Goal: Information Seeking & Learning: Learn about a topic

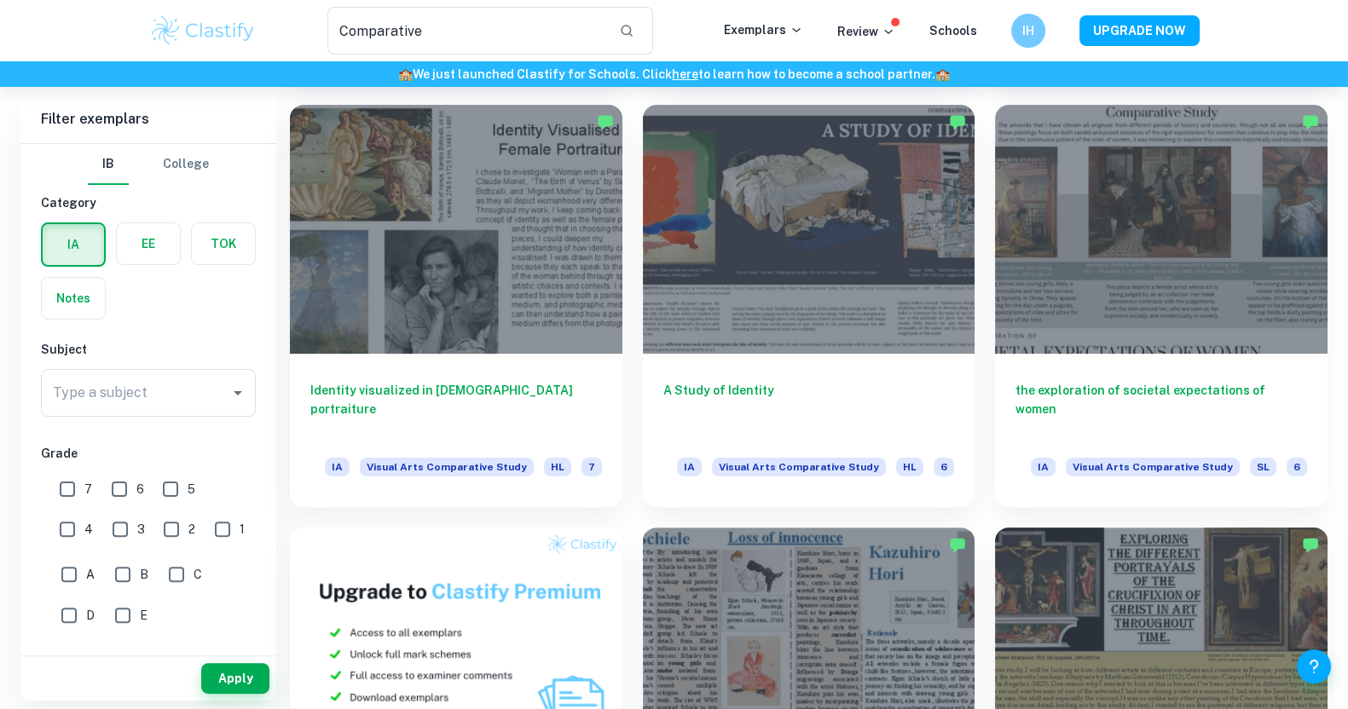
scroll to position [482, 0]
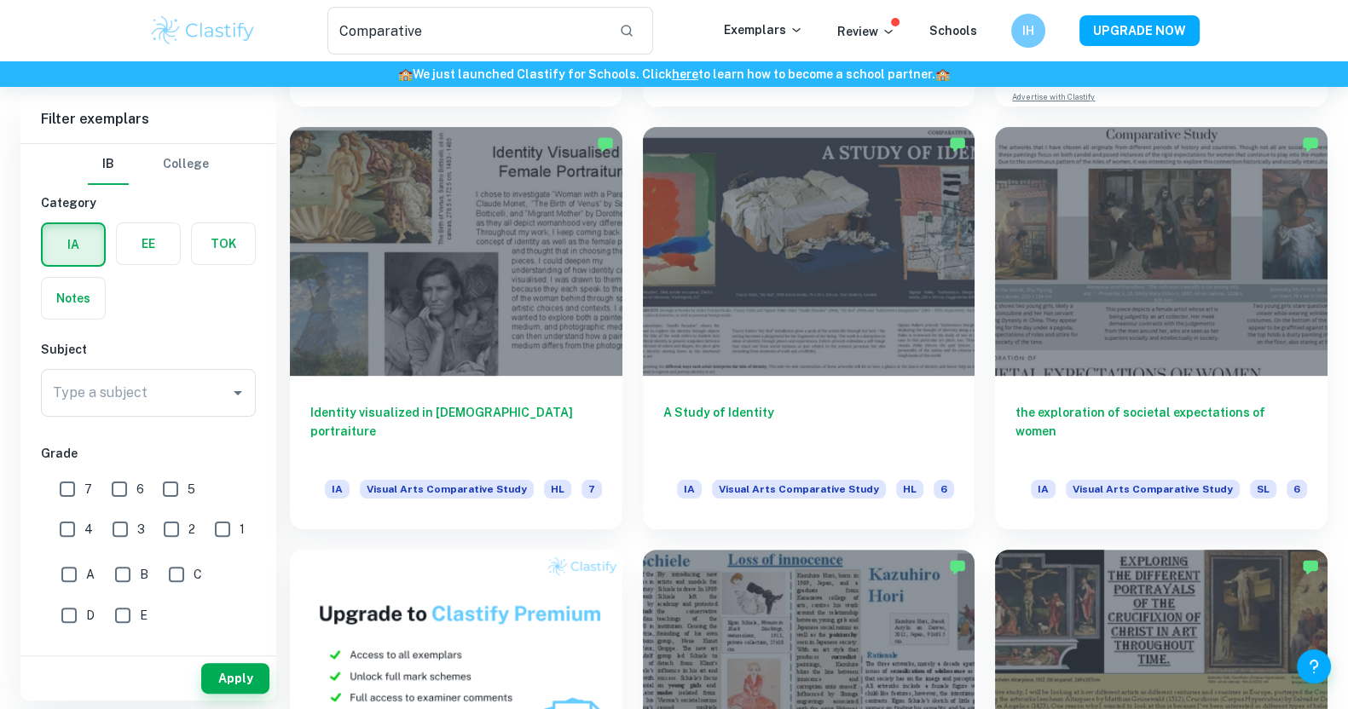
click at [1083, 560] on div at bounding box center [1161, 670] width 332 height 249
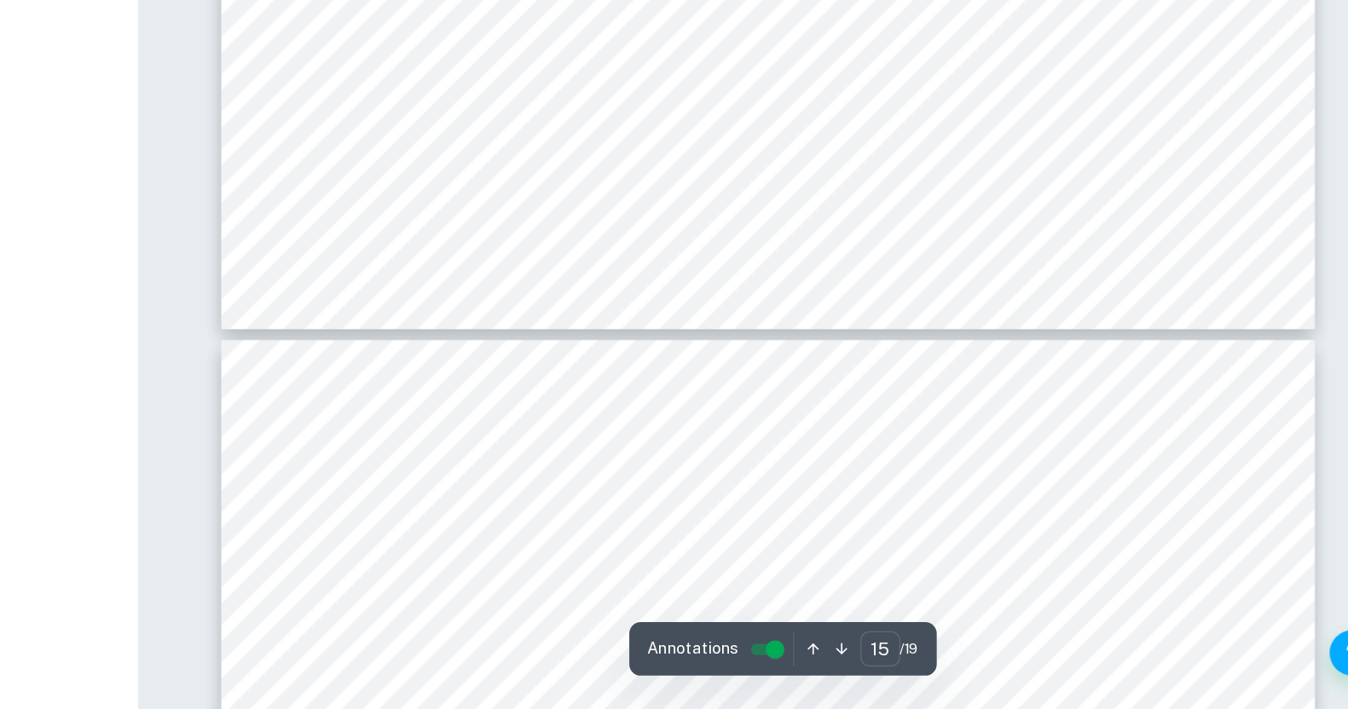
scroll to position [7230, 0]
type input "16"
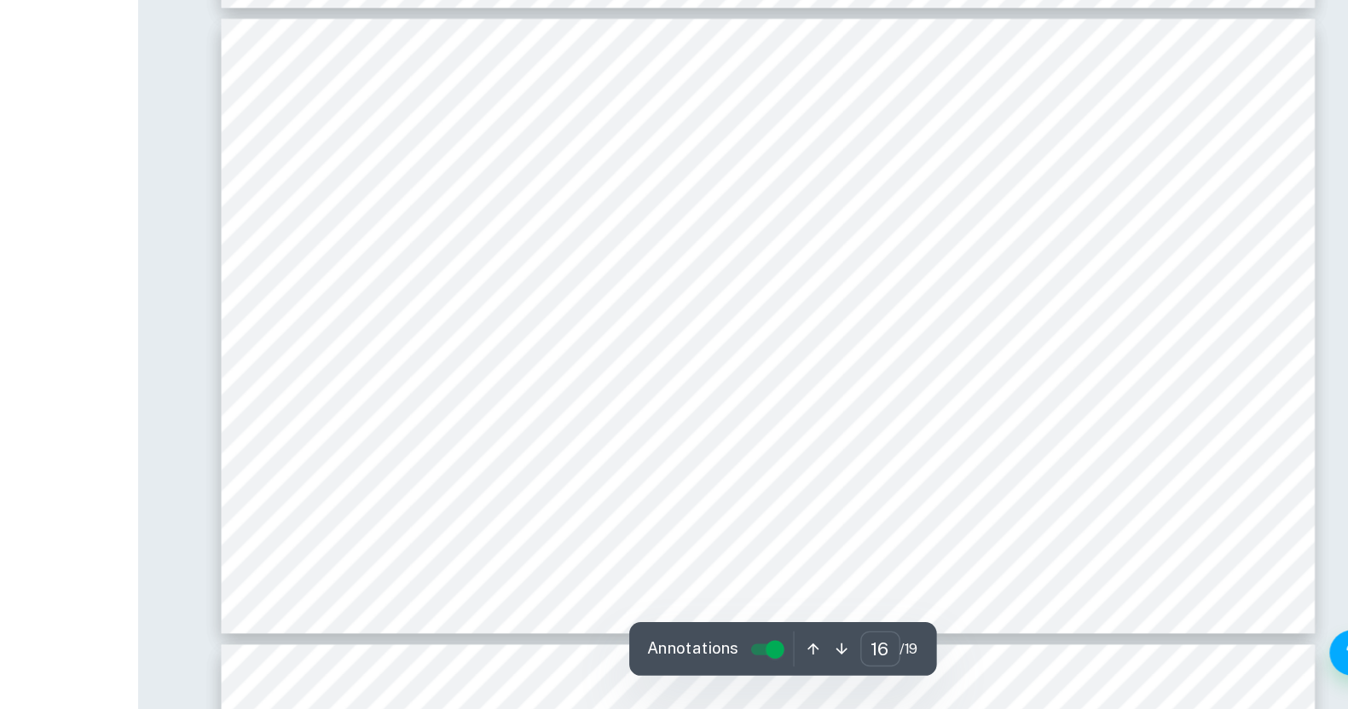
scroll to position [7471, 0]
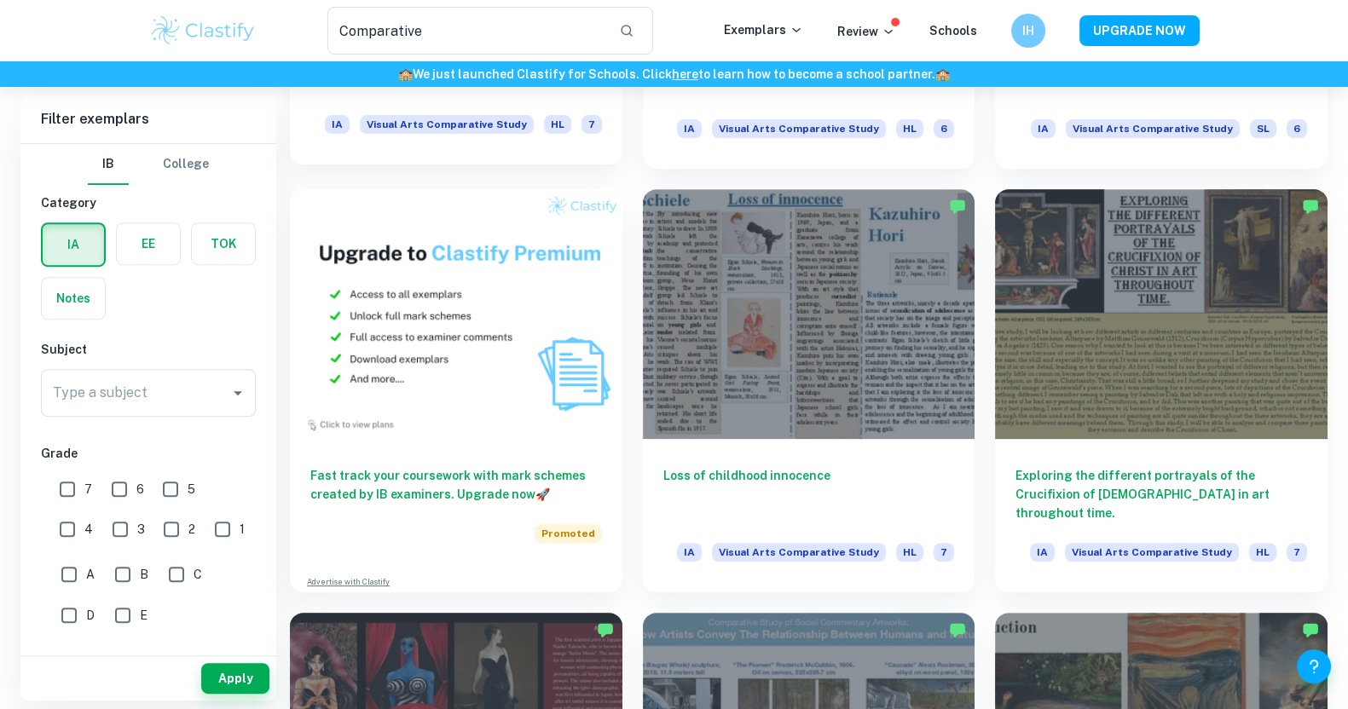
scroll to position [843, 0]
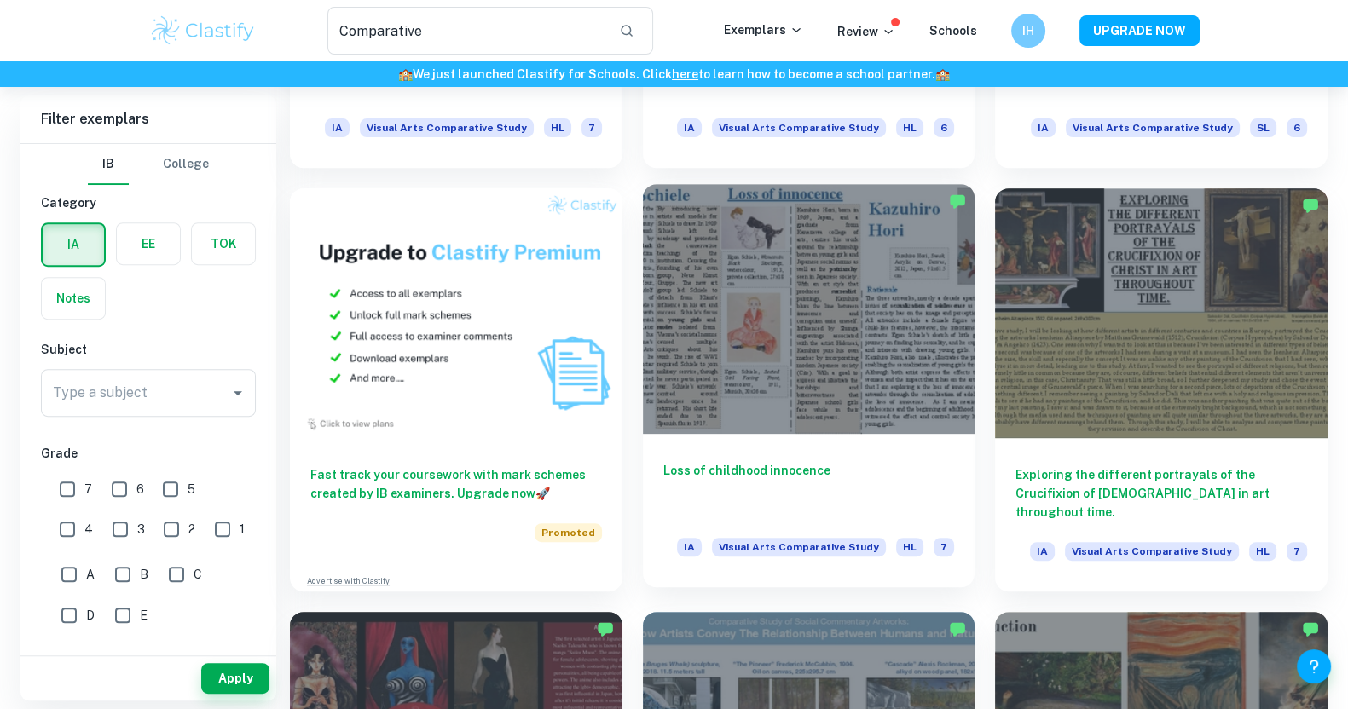
click at [768, 330] on div at bounding box center [809, 308] width 332 height 249
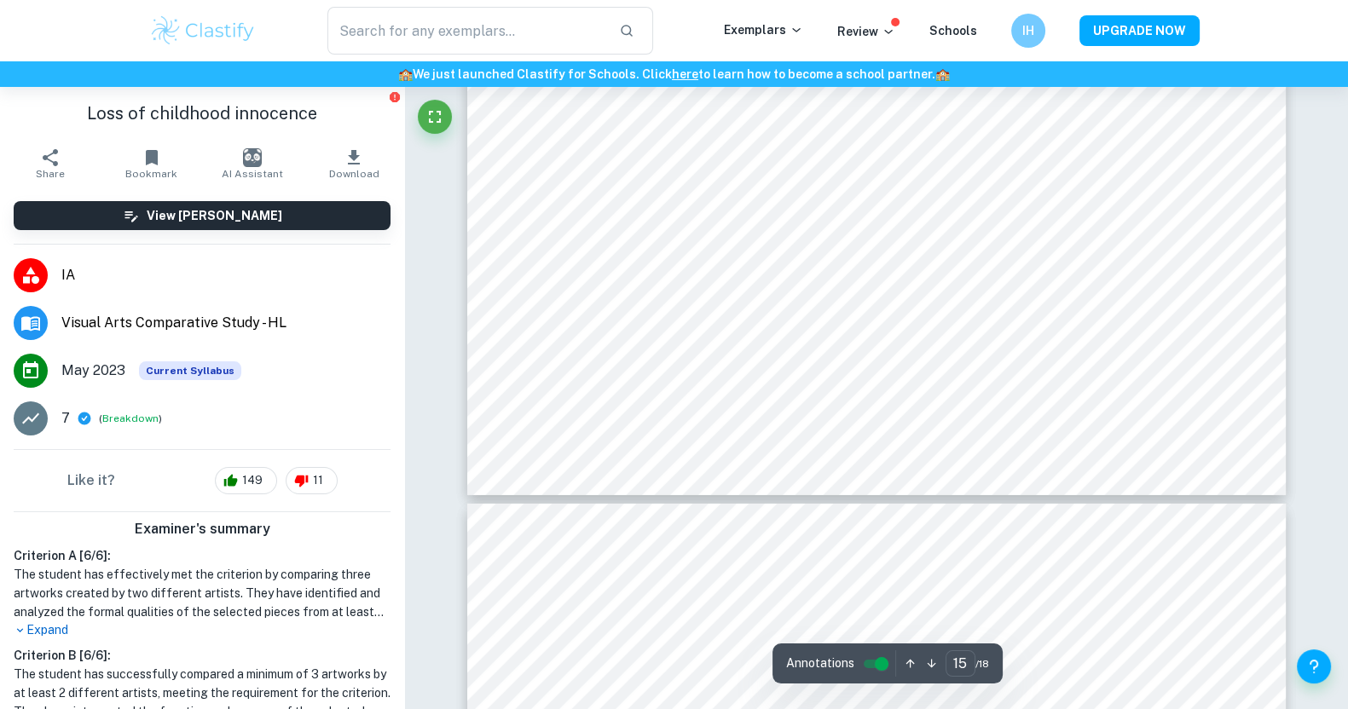
type input "16"
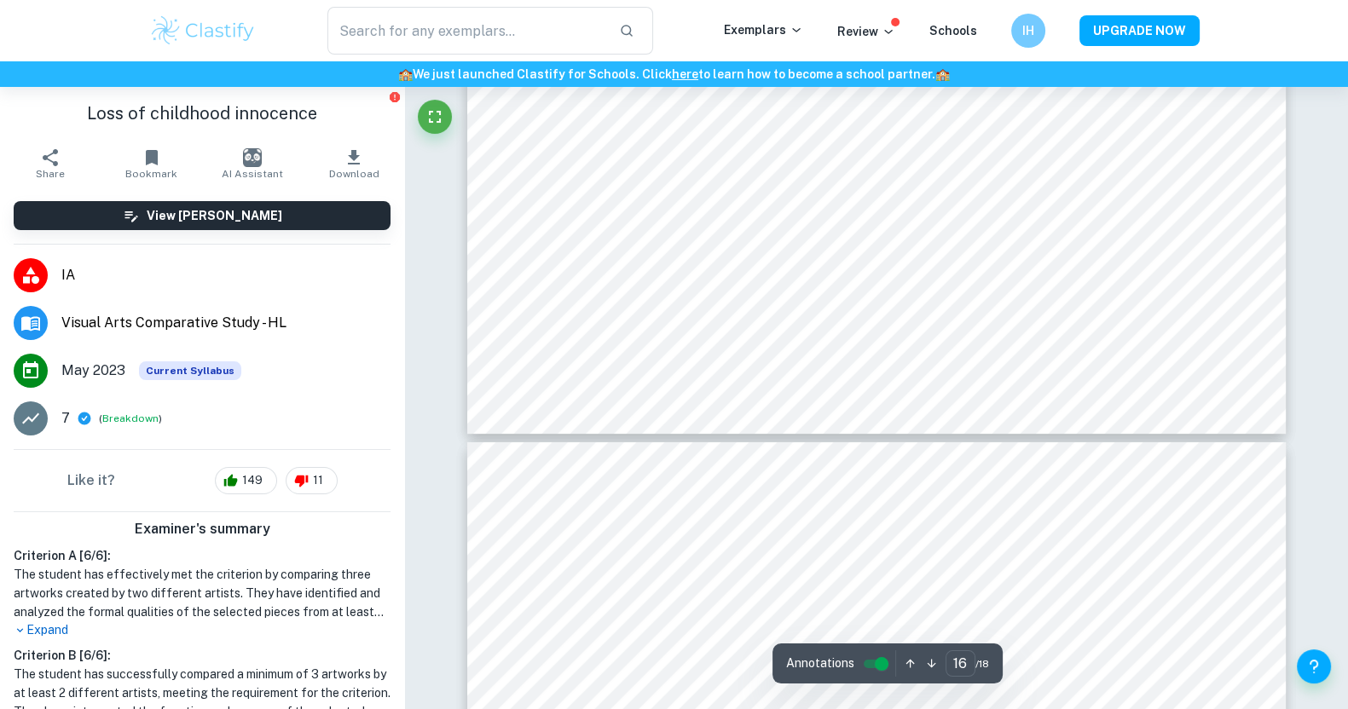
scroll to position [7690, 0]
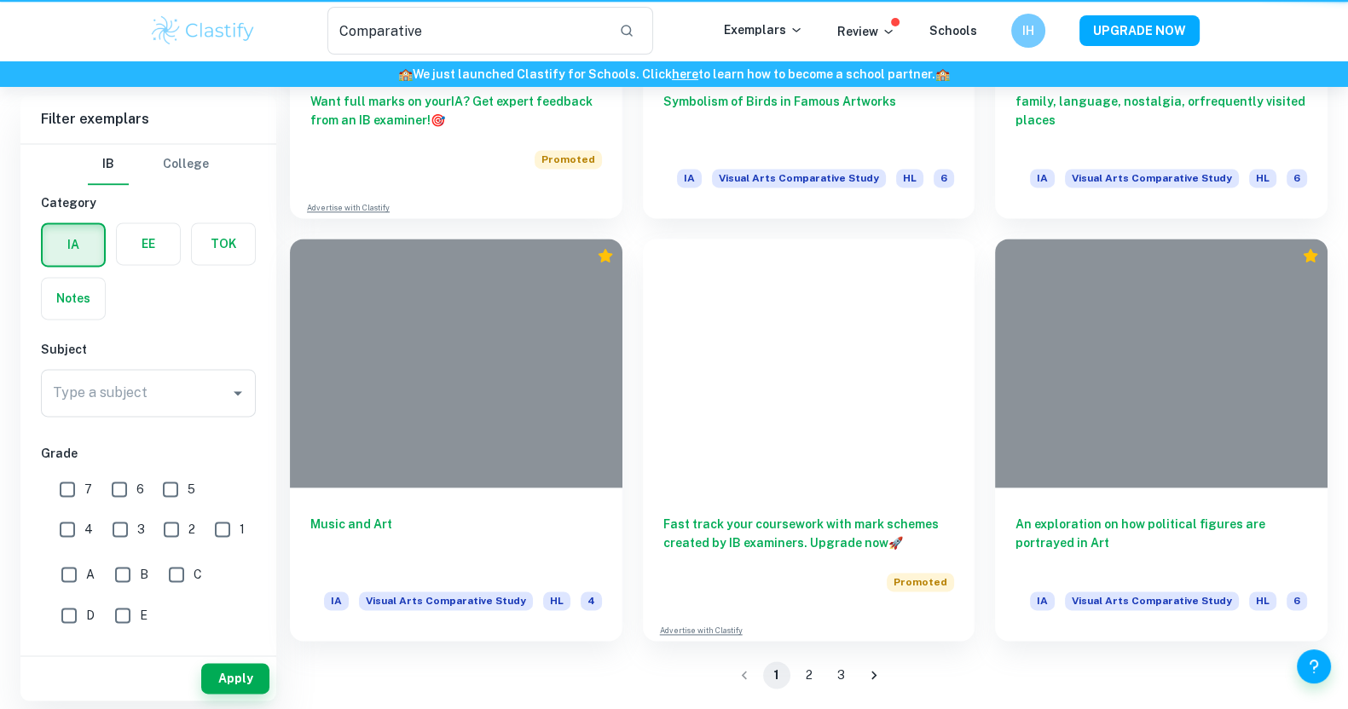
scroll to position [843, 0]
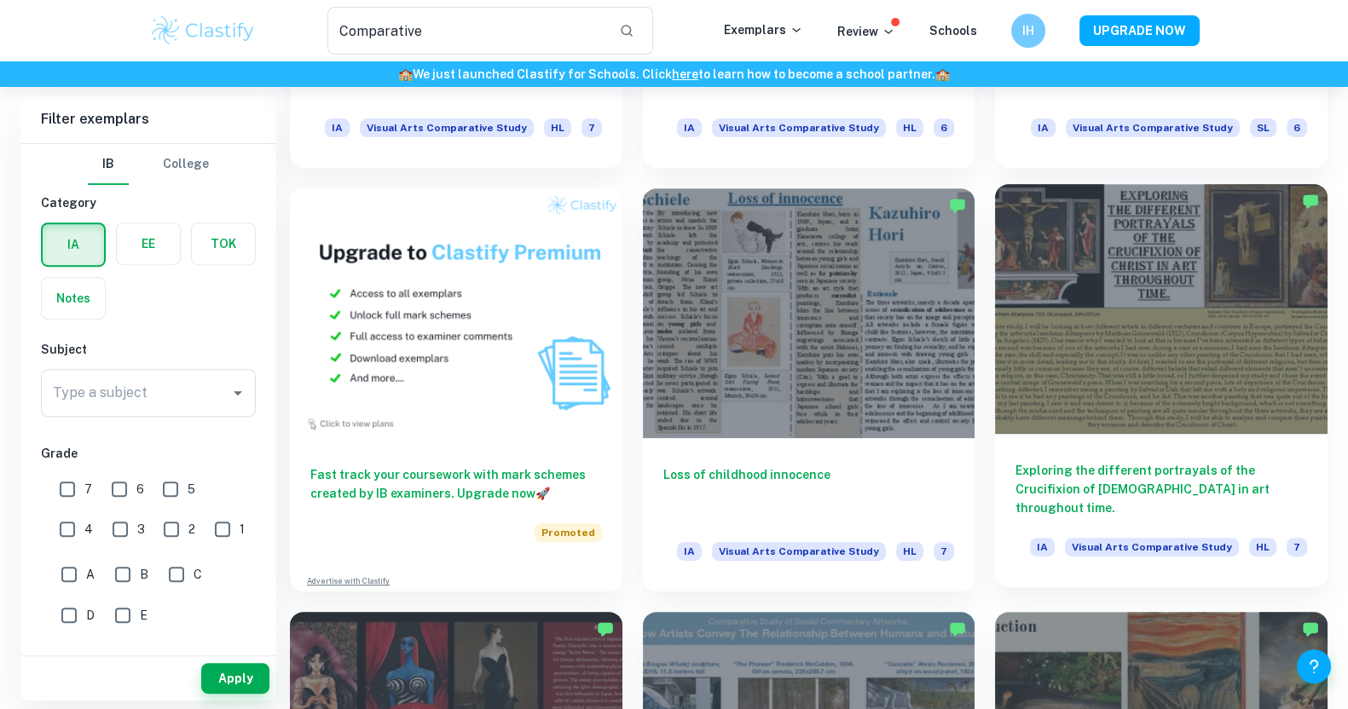
click at [1168, 292] on div at bounding box center [1161, 308] width 332 height 249
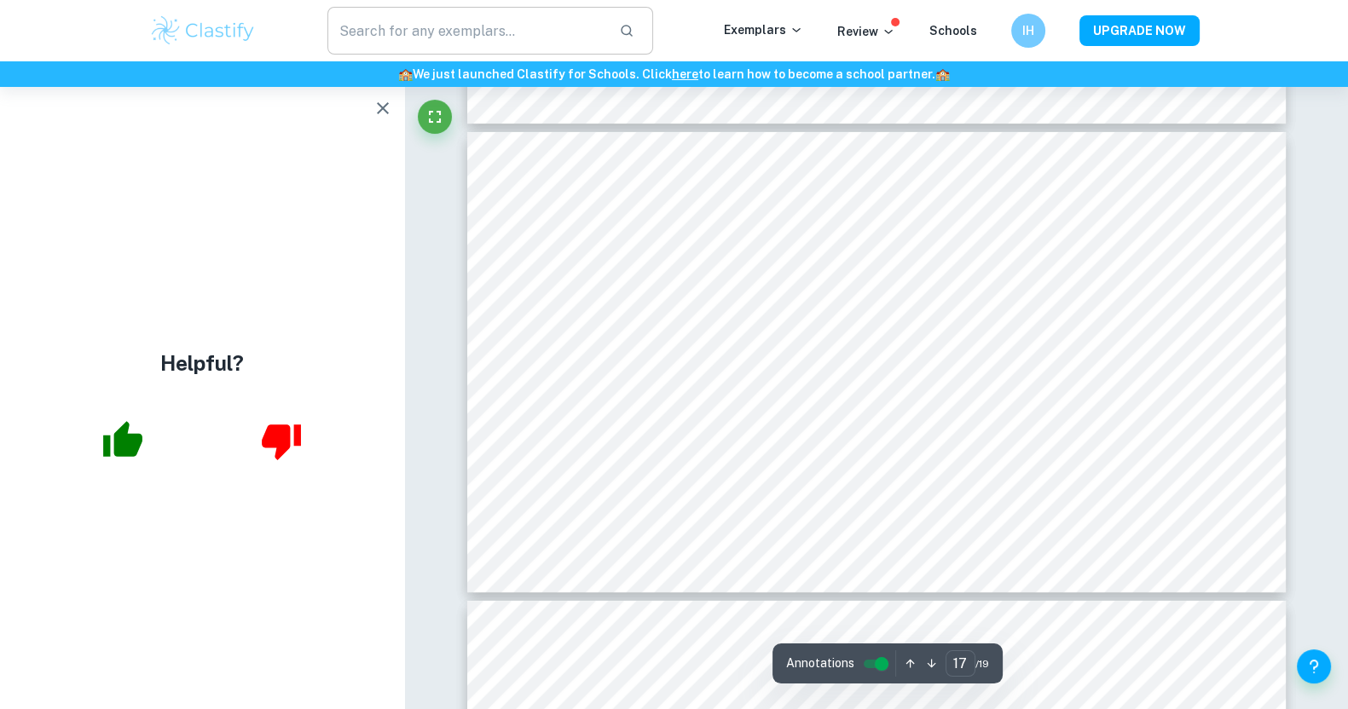
scroll to position [8009, 0]
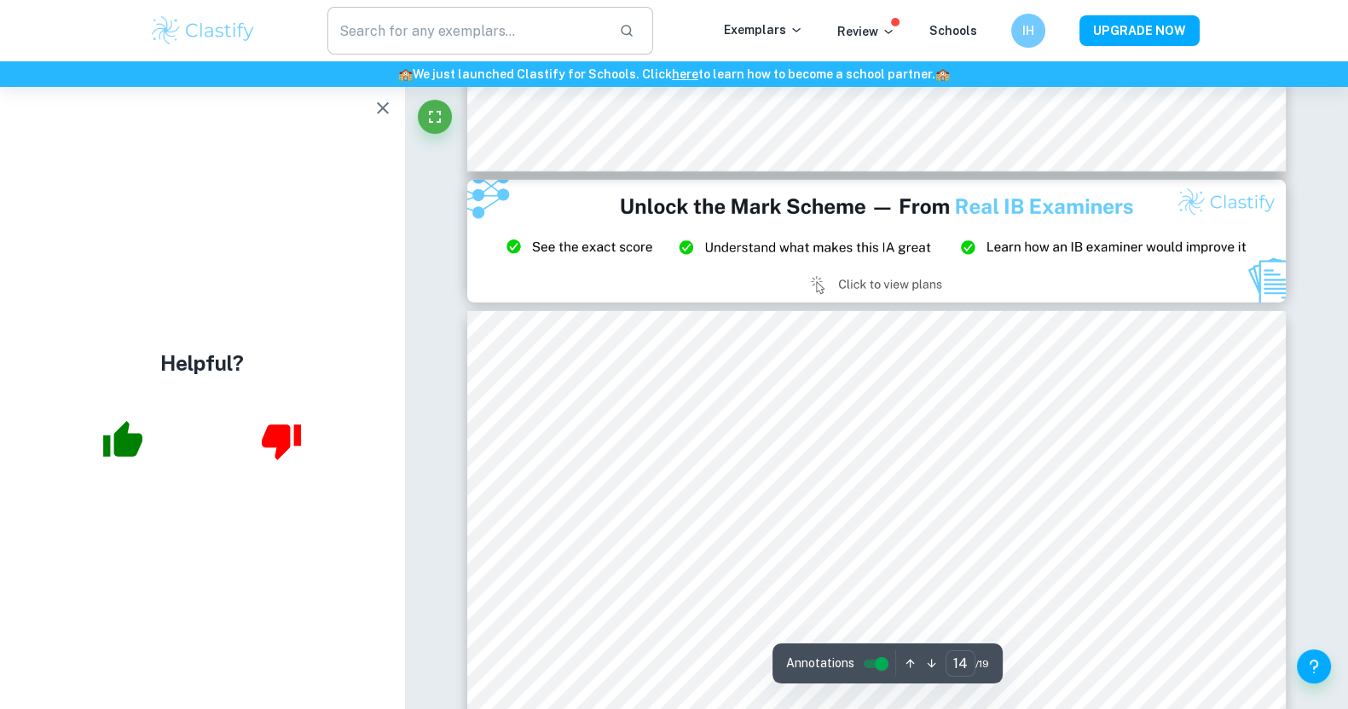
type input "15"
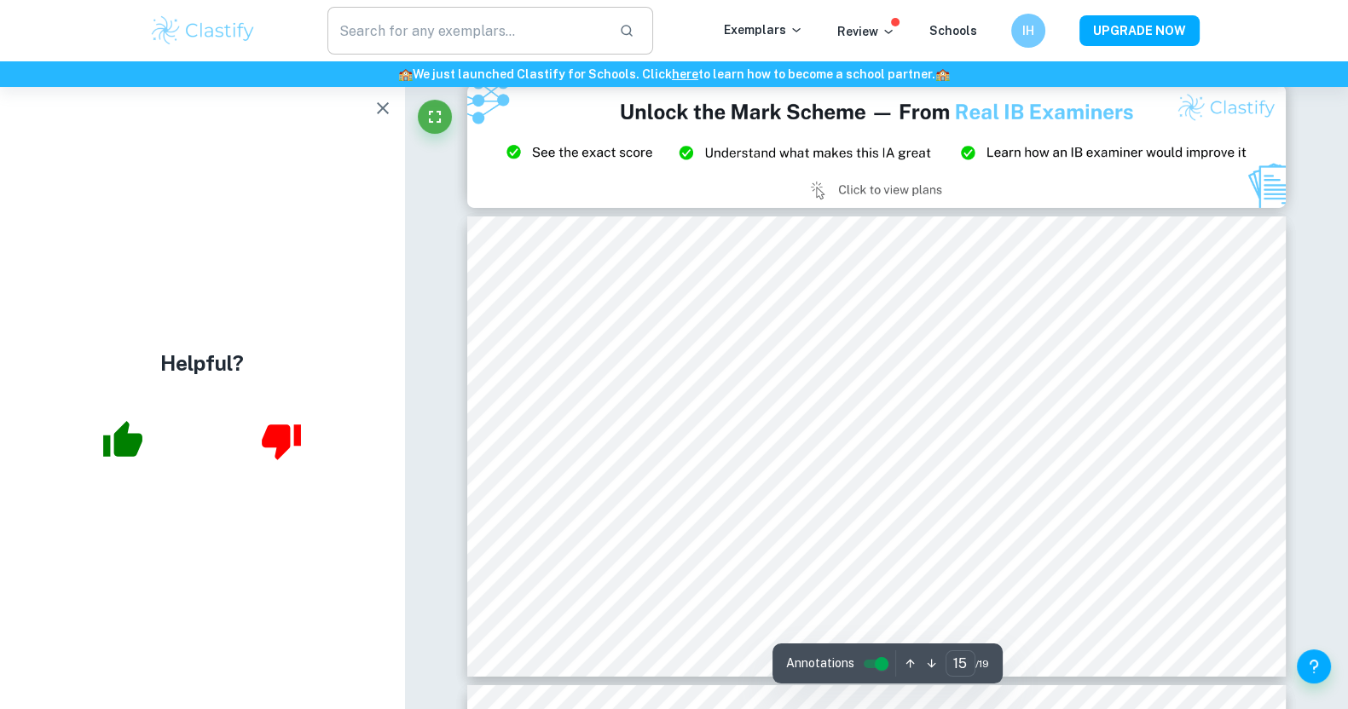
scroll to position [7156, 0]
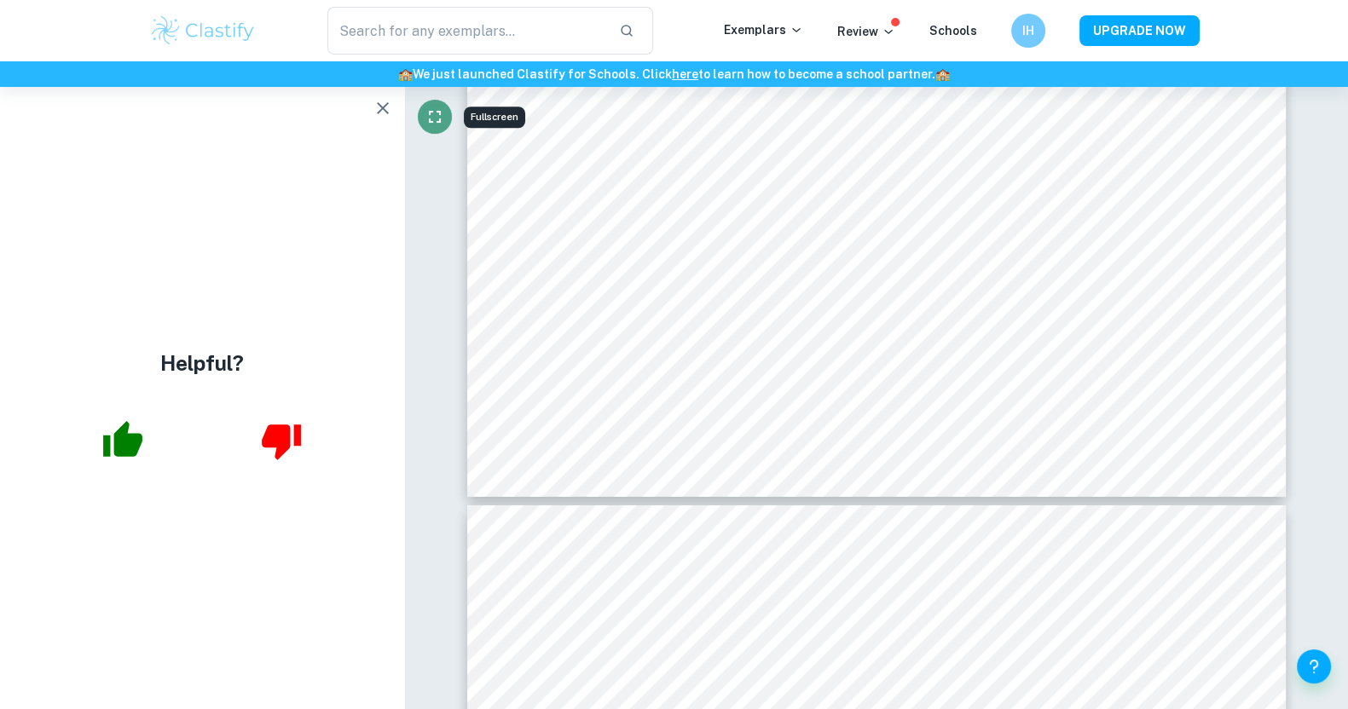
click at [436, 105] on button "Fullscreen" at bounding box center [435, 117] width 34 height 34
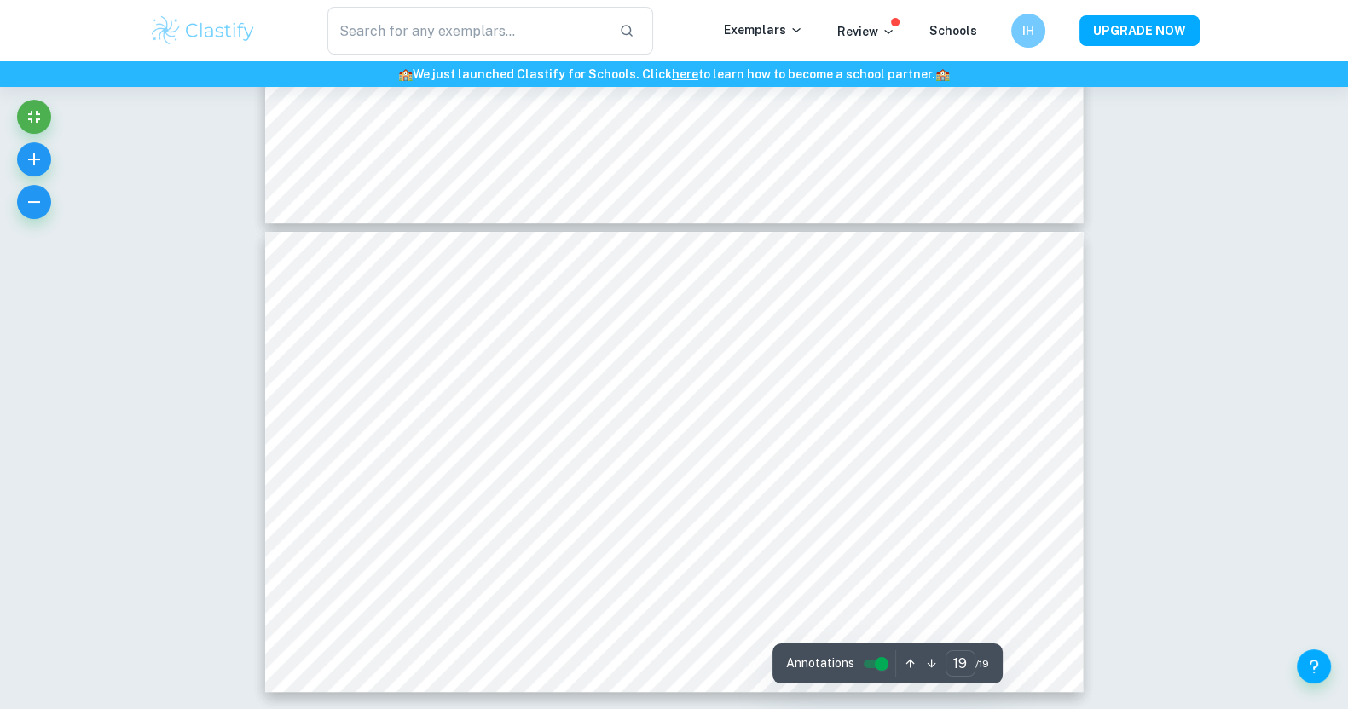
scroll to position [8794, 0]
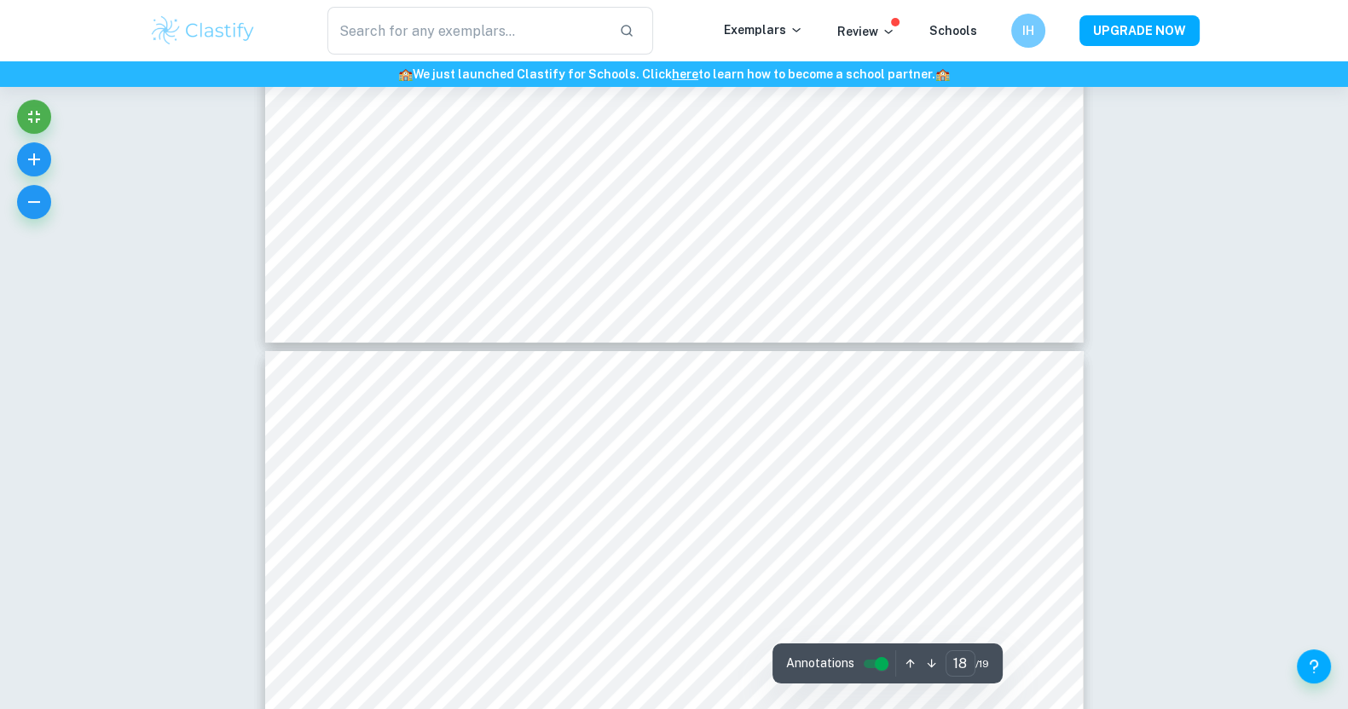
type input "17"
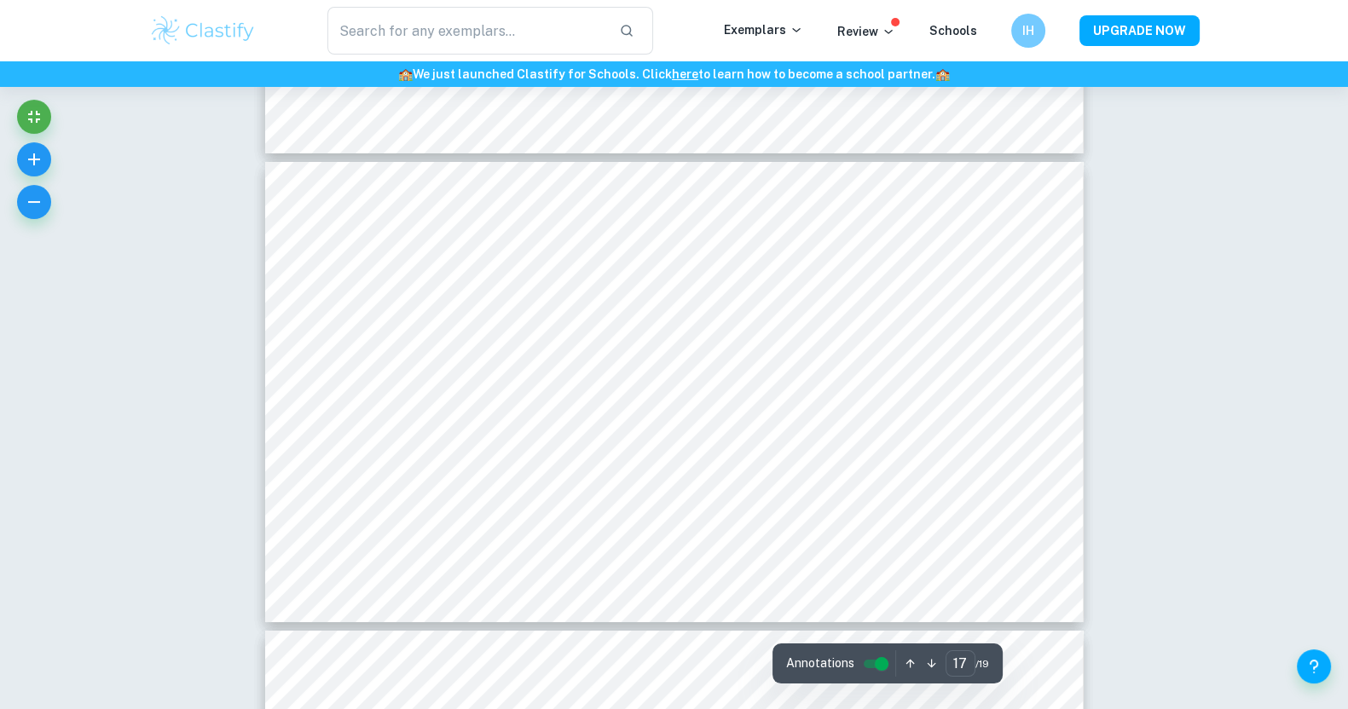
scroll to position [7941, 0]
